Goal: Transaction & Acquisition: Subscribe to service/newsletter

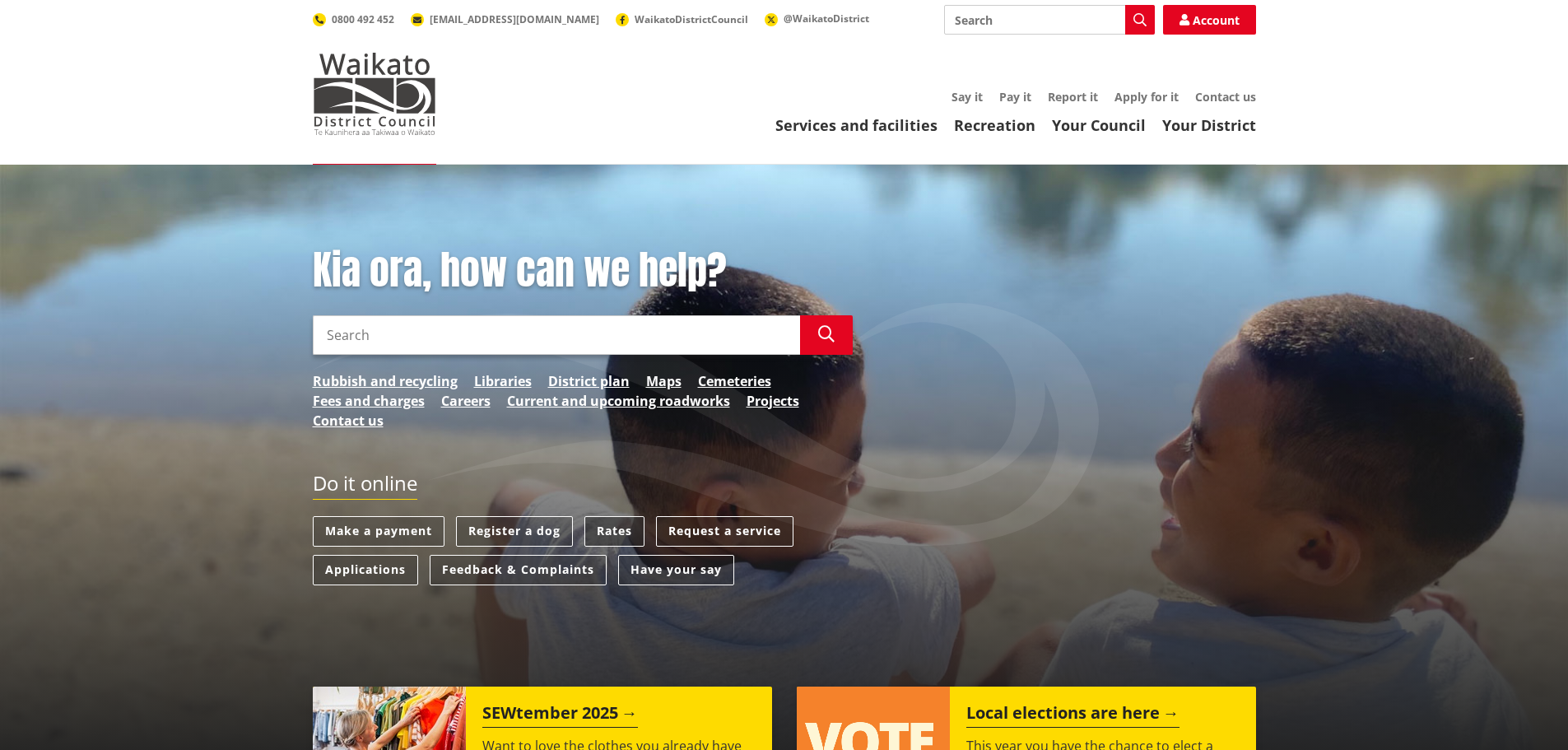
click at [629, 525] on link "Rates" at bounding box center [614, 531] width 60 height 31
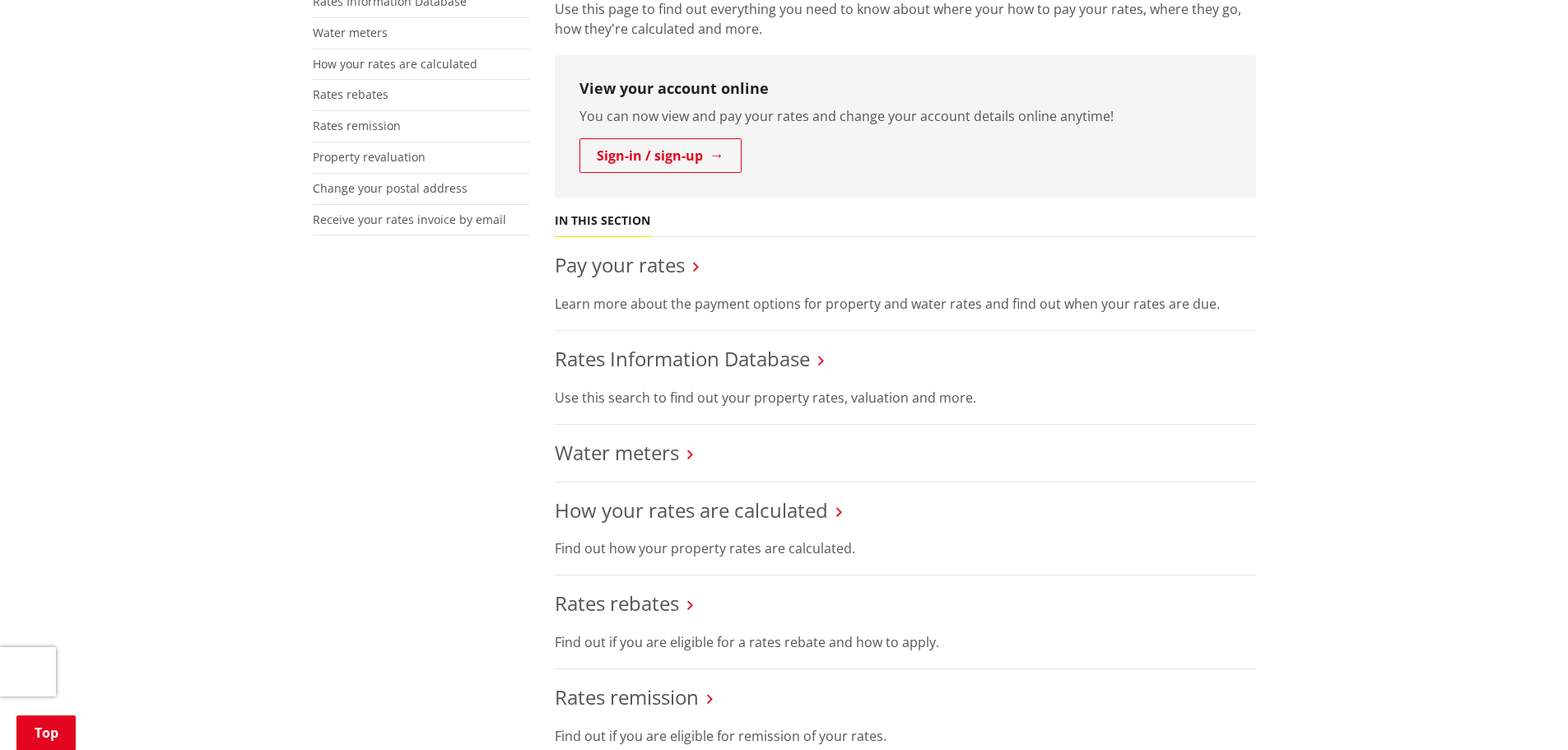
scroll to position [412, 0]
click at [701, 260] on h3 "Pay your rates" at bounding box center [906, 263] width 701 height 24
click at [645, 264] on link "Pay your rates" at bounding box center [620, 262] width 130 height 27
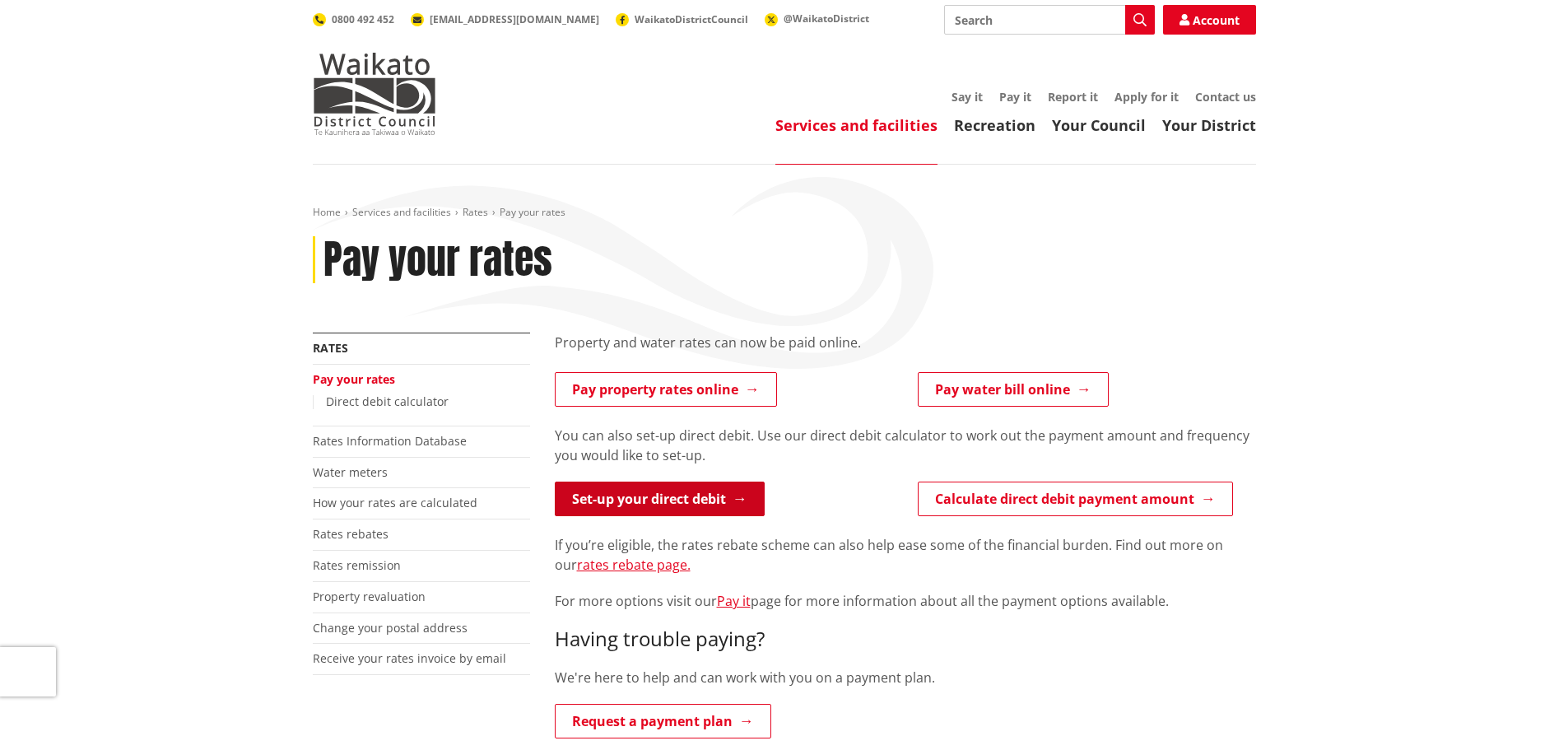
click at [673, 495] on link "Set-up your direct debit" at bounding box center [660, 499] width 210 height 34
